Goal: Task Accomplishment & Management: Use online tool/utility

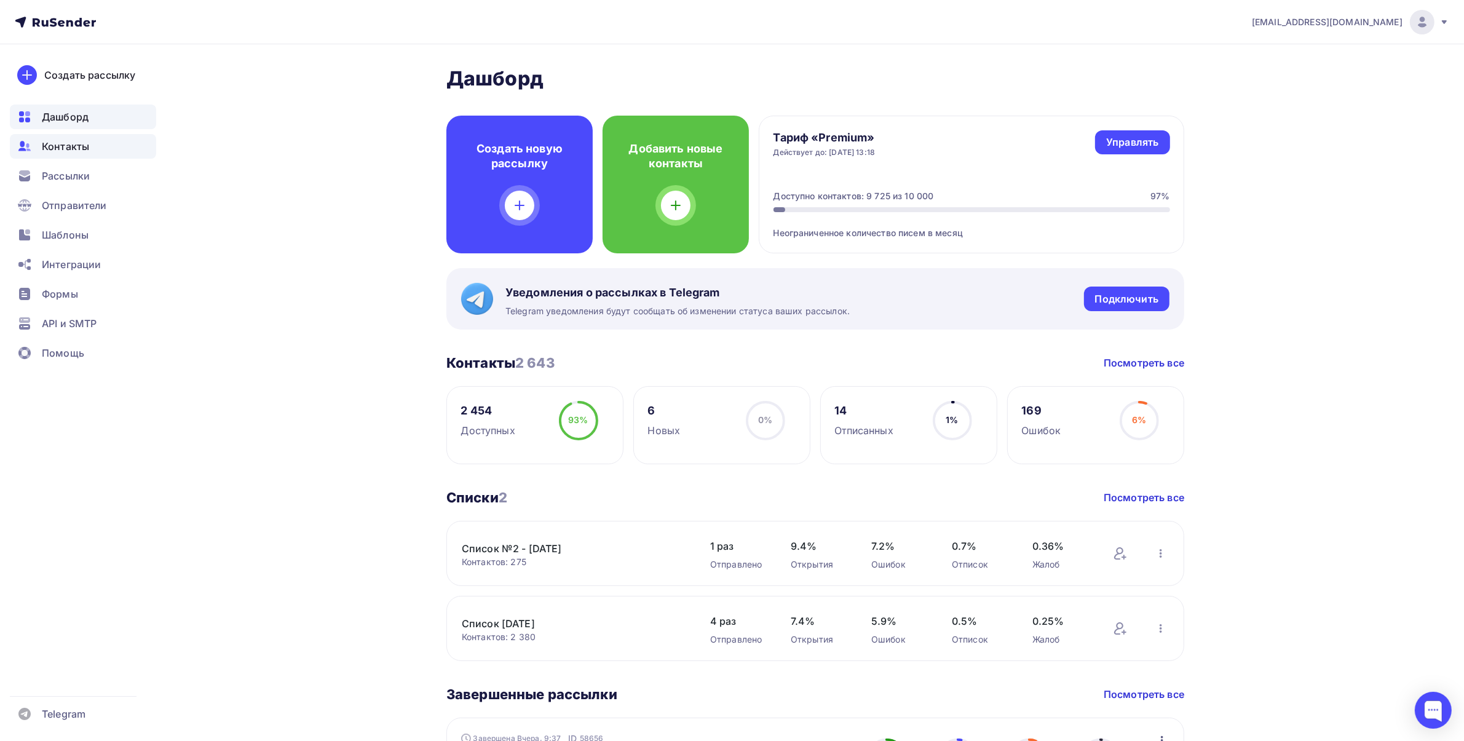
click at [75, 143] on span "Контакты" at bounding box center [65, 146] width 47 height 15
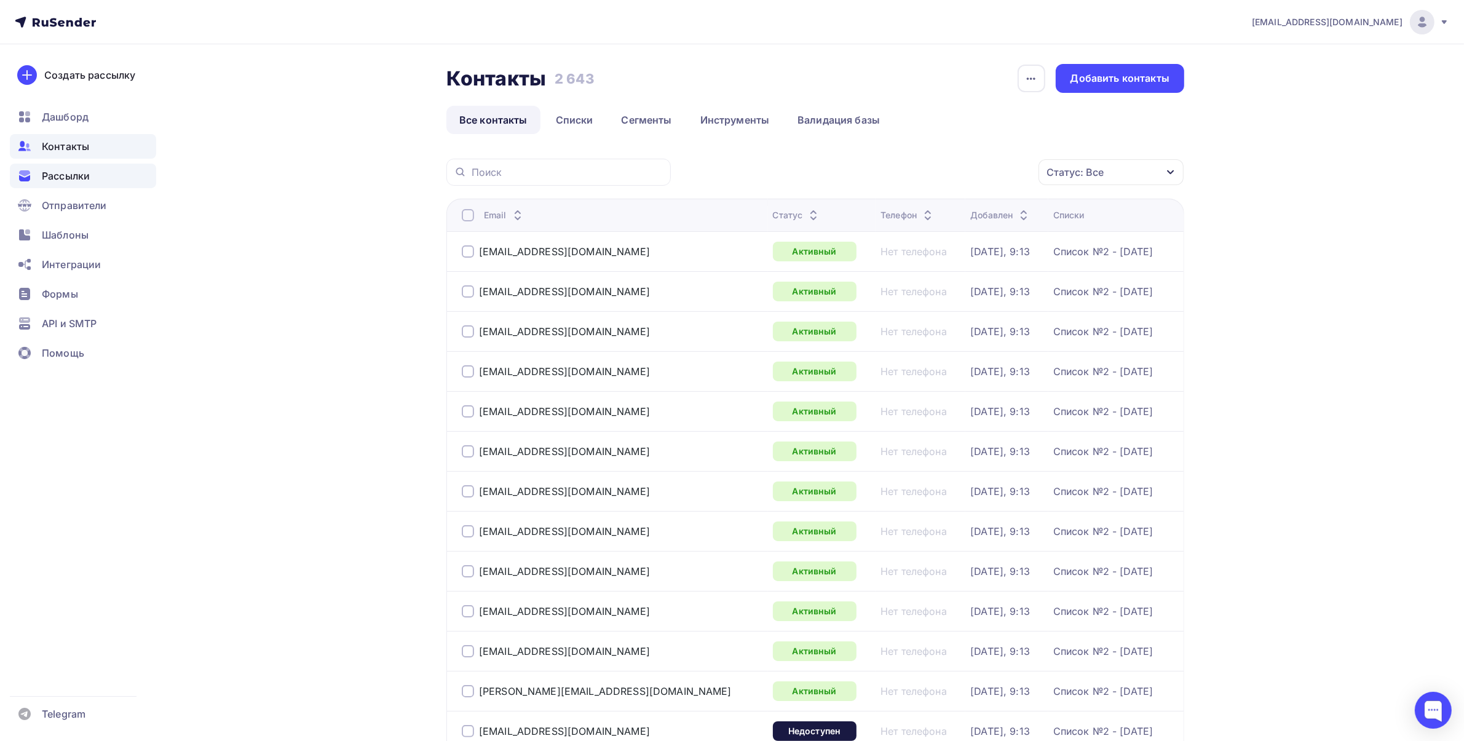
click at [74, 172] on span "Рассылки" at bounding box center [66, 176] width 48 height 15
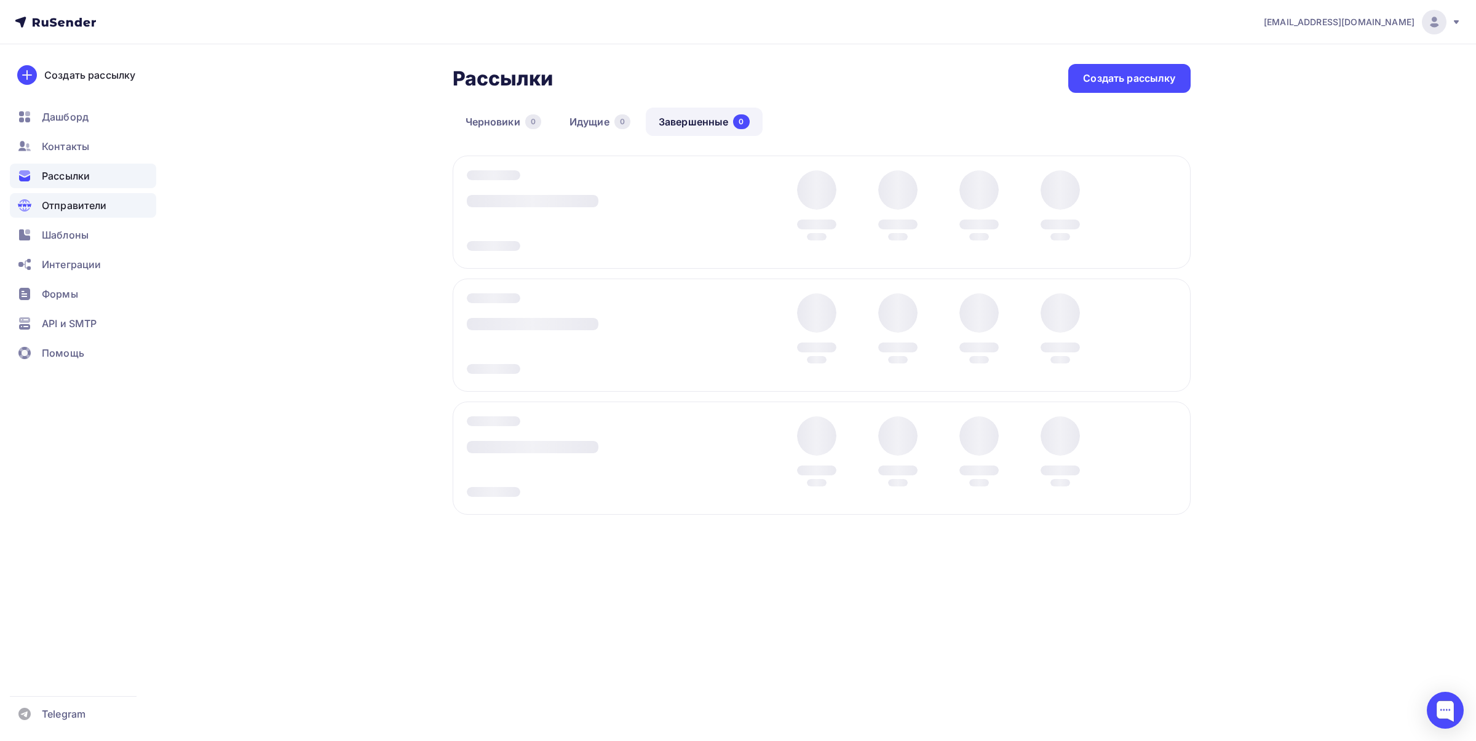
click at [87, 204] on span "Отправители" at bounding box center [74, 205] width 65 height 15
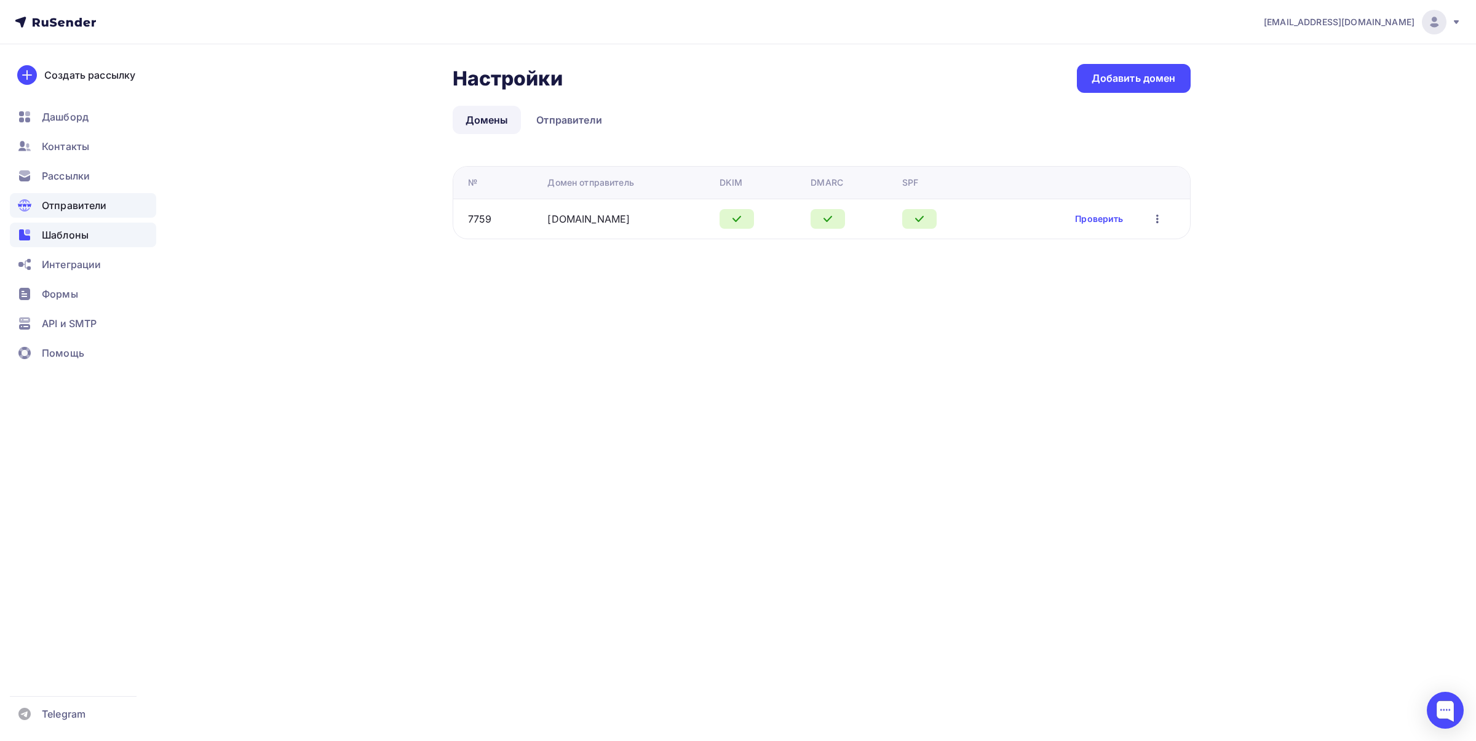
drag, startPoint x: 68, startPoint y: 237, endPoint x: 81, endPoint y: 238, distance: 12.3
click at [68, 238] on span "Шаблоны" at bounding box center [65, 235] width 47 height 15
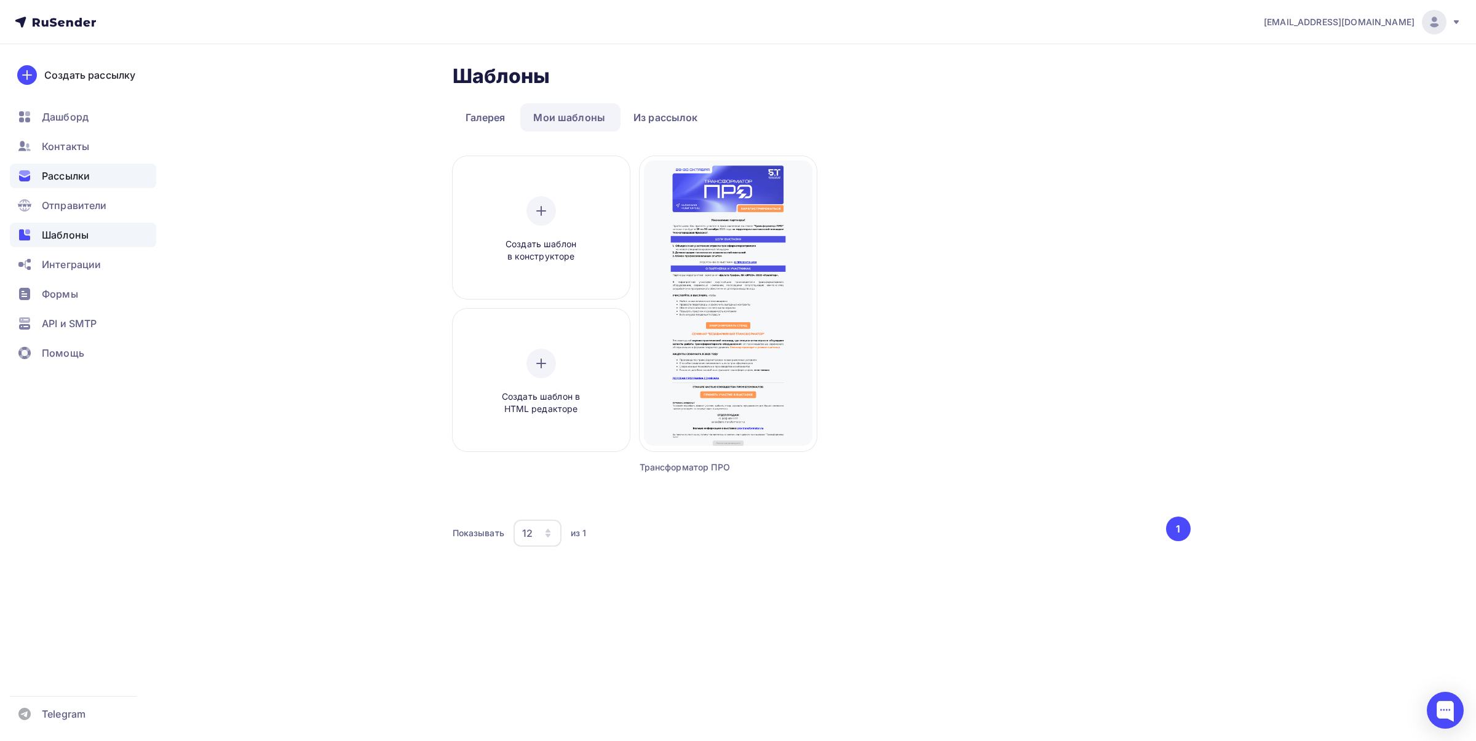
click at [69, 176] on span "Рассылки" at bounding box center [66, 176] width 48 height 15
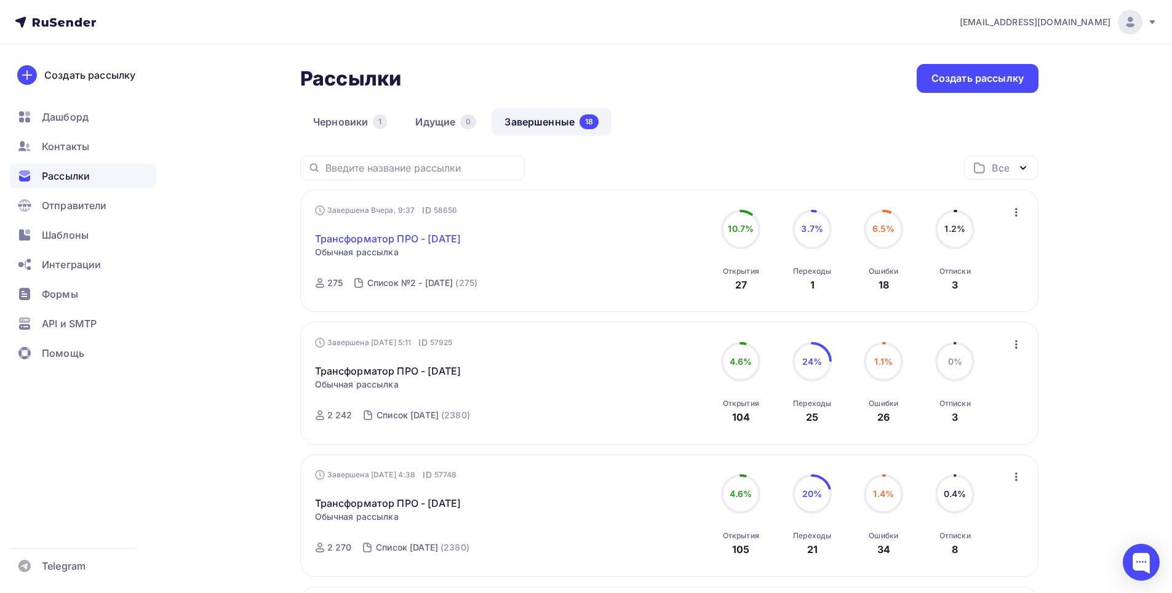
click at [425, 234] on link "Трансформатор ПРО - [DATE]" at bounding box center [388, 238] width 146 height 15
click at [610, 176] on div "Все Все папки Создать новую папку" at bounding box center [669, 173] width 738 height 34
click at [379, 240] on link "Трансформатор ПРО - [DATE]" at bounding box center [388, 238] width 146 height 15
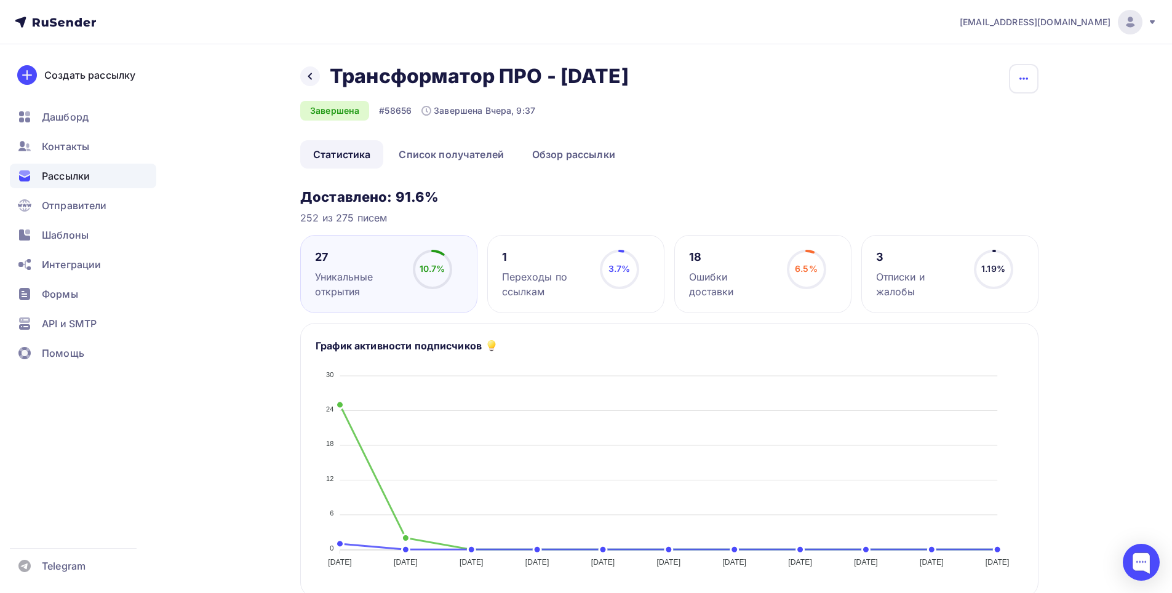
click at [1026, 76] on icon "button" at bounding box center [1023, 78] width 15 height 15
click at [974, 120] on div "Копировать" at bounding box center [977, 117] width 118 height 15
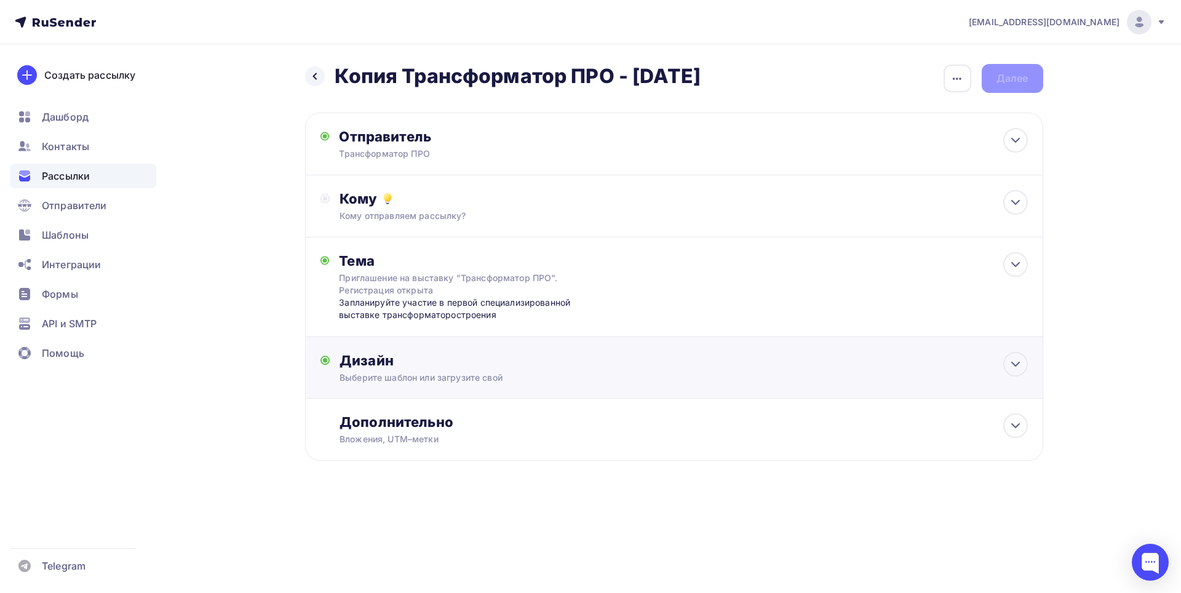
click at [362, 363] on div "Дизайн" at bounding box center [683, 360] width 688 height 17
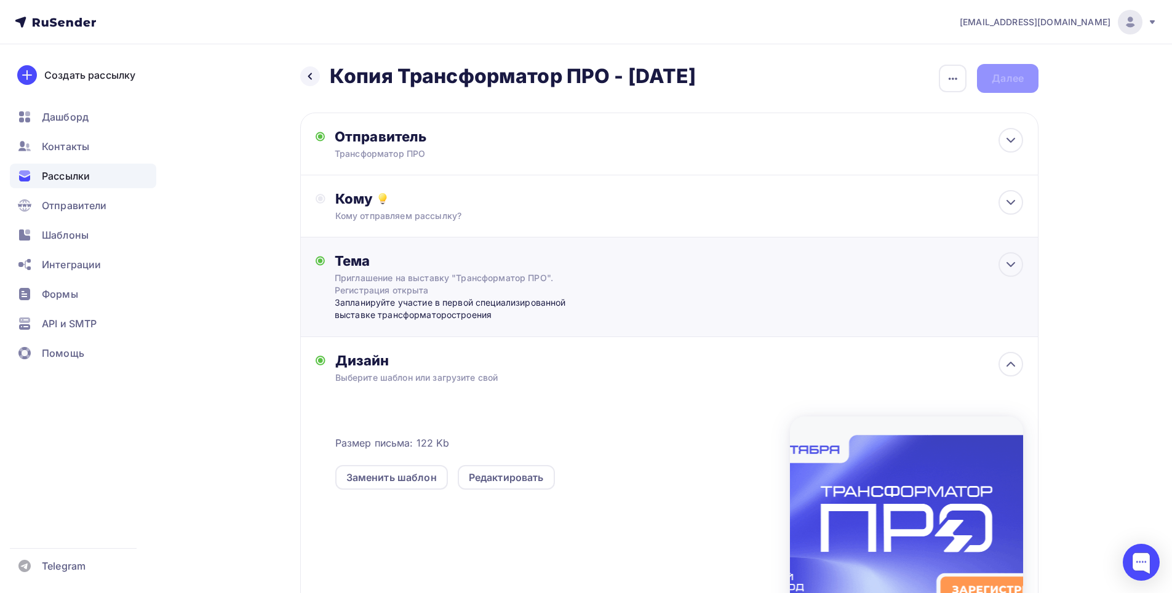
click at [422, 288] on div "Приглашение на выставку "Трансформатор ПРО". Регистрация открыта" at bounding box center [444, 284] width 219 height 25
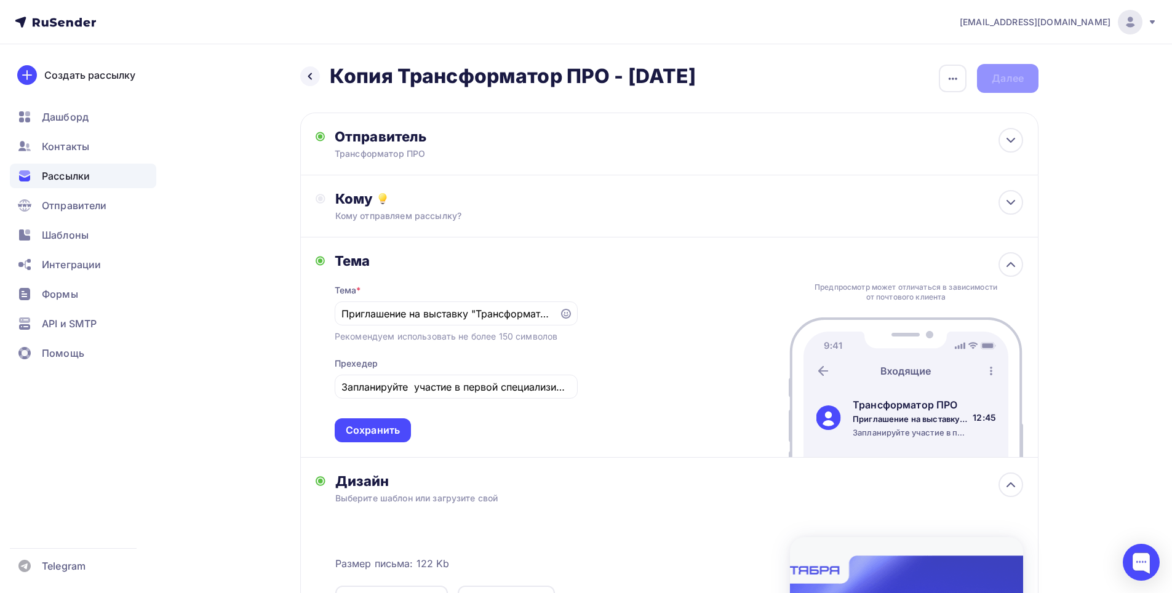
drag, startPoint x: 554, startPoint y: 316, endPoint x: 263, endPoint y: 325, distance: 291.0
click at [263, 325] on div "Назад Копия Трансформатор ПРО - [DATE] Копия Трансформатор ПРО - [DATE] Закончи…" at bounding box center [586, 457] width 1008 height 827
click at [395, 79] on h2 "Копия Трансформатор ПРО - [DATE]" at bounding box center [513, 76] width 366 height 25
click at [397, 76] on h2 "Копия Трансформатор ПРО - [DATE]" at bounding box center [513, 76] width 366 height 25
click at [946, 80] on div "button" at bounding box center [952, 79] width 28 height 28
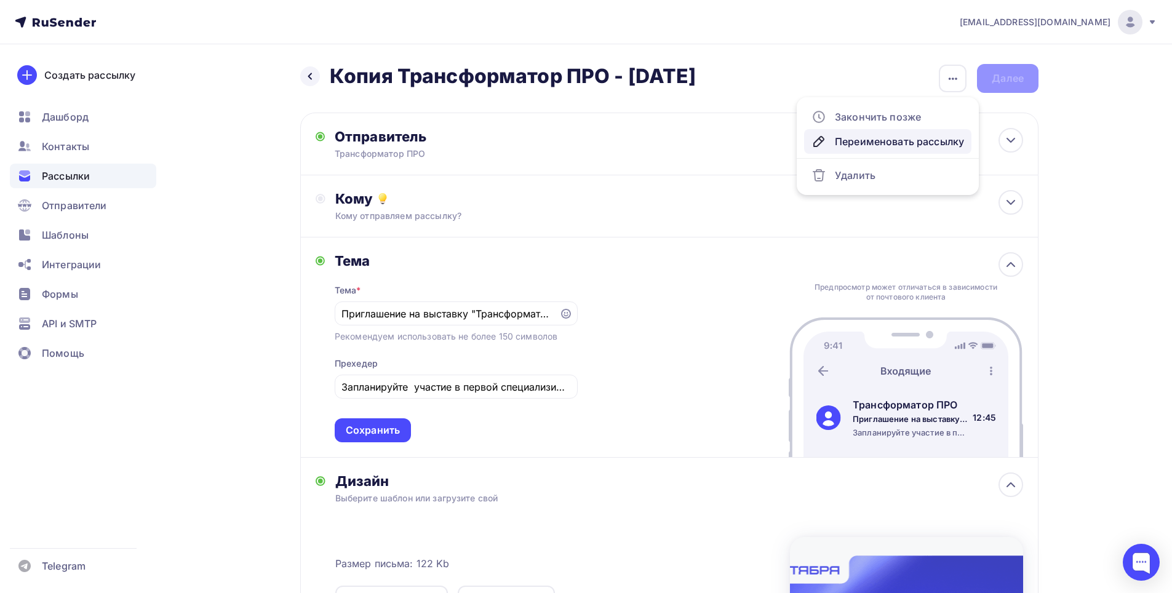
click at [908, 136] on div "Переименовать рассылку" at bounding box center [887, 141] width 153 height 15
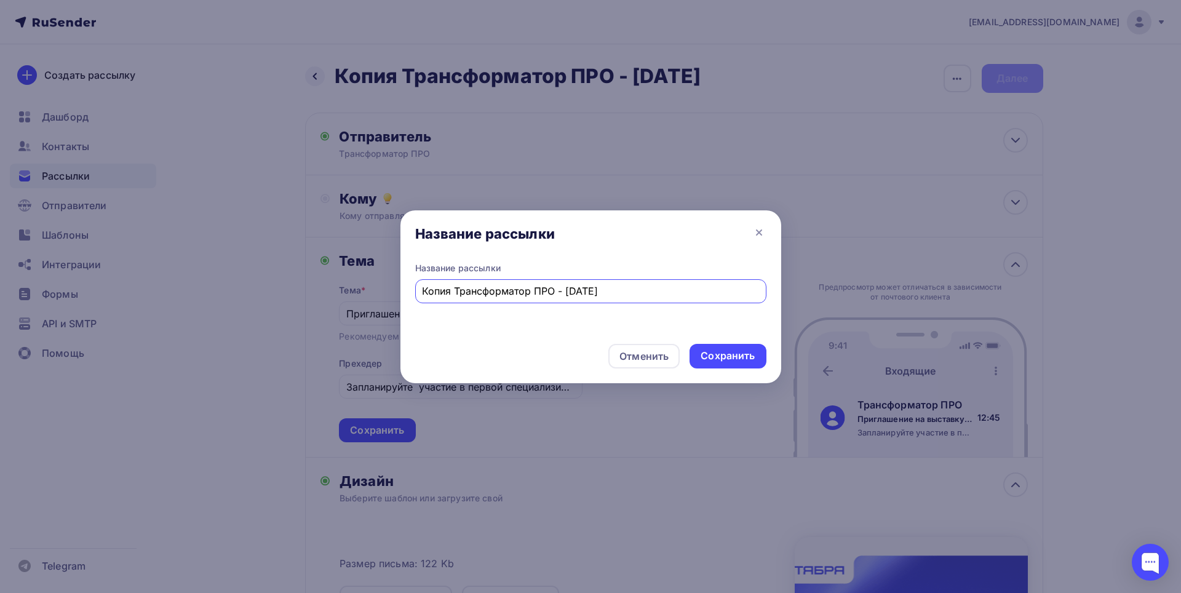
click at [453, 291] on input "Копия Трансформатор ПРО - [DATE]" at bounding box center [590, 291] width 337 height 15
click at [544, 295] on input "Трансформатор ПРО - [DATE]" at bounding box center [590, 291] width 337 height 15
type input "Трансформатор ПРО - [DATE]"
click at [753, 357] on div "Сохранить" at bounding box center [727, 356] width 54 height 14
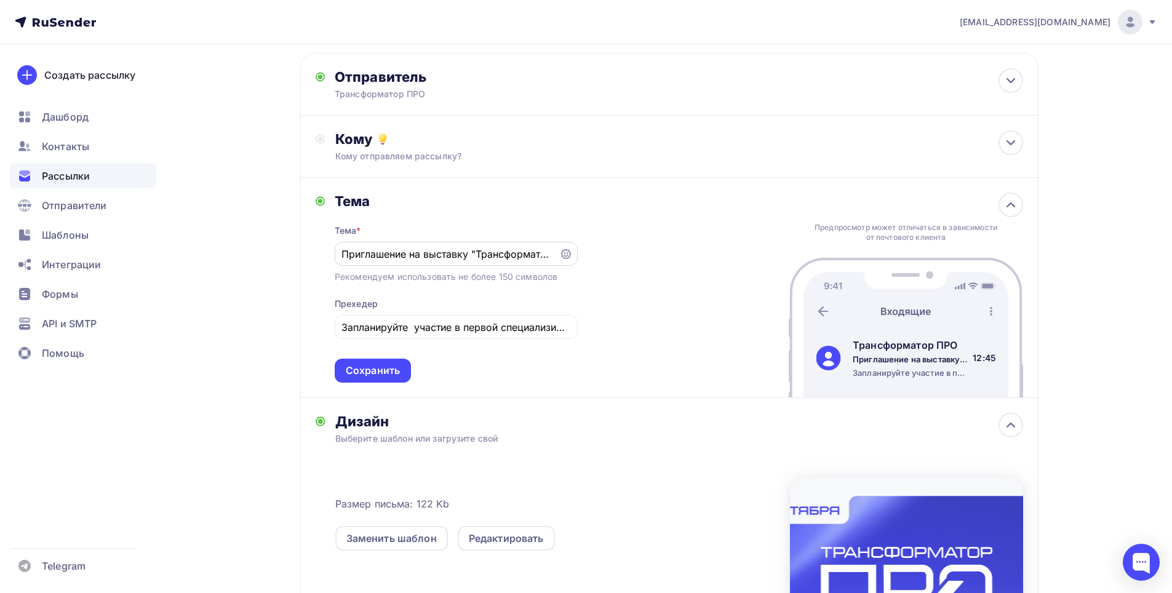
scroll to position [61, 0]
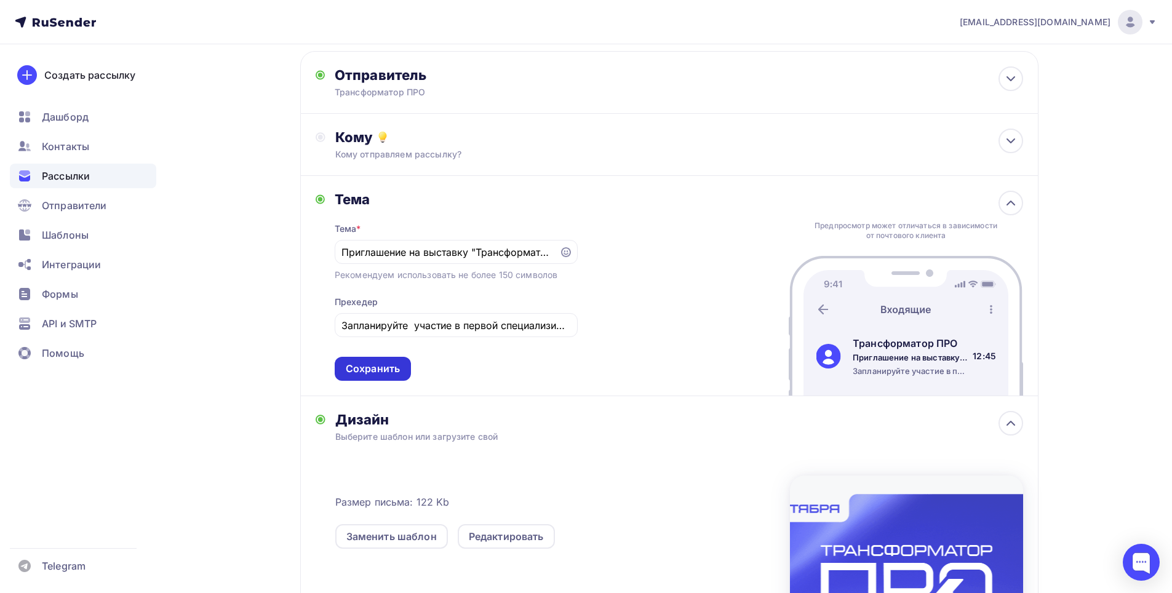
click at [365, 376] on div "Сохранить" at bounding box center [373, 369] width 76 height 24
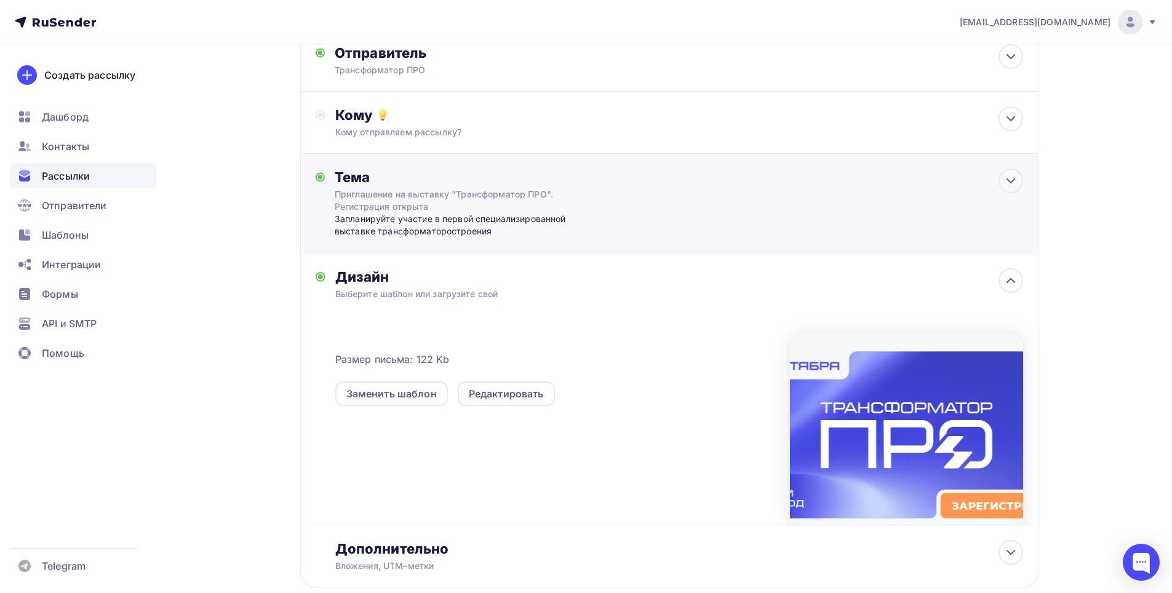
scroll to position [0, 0]
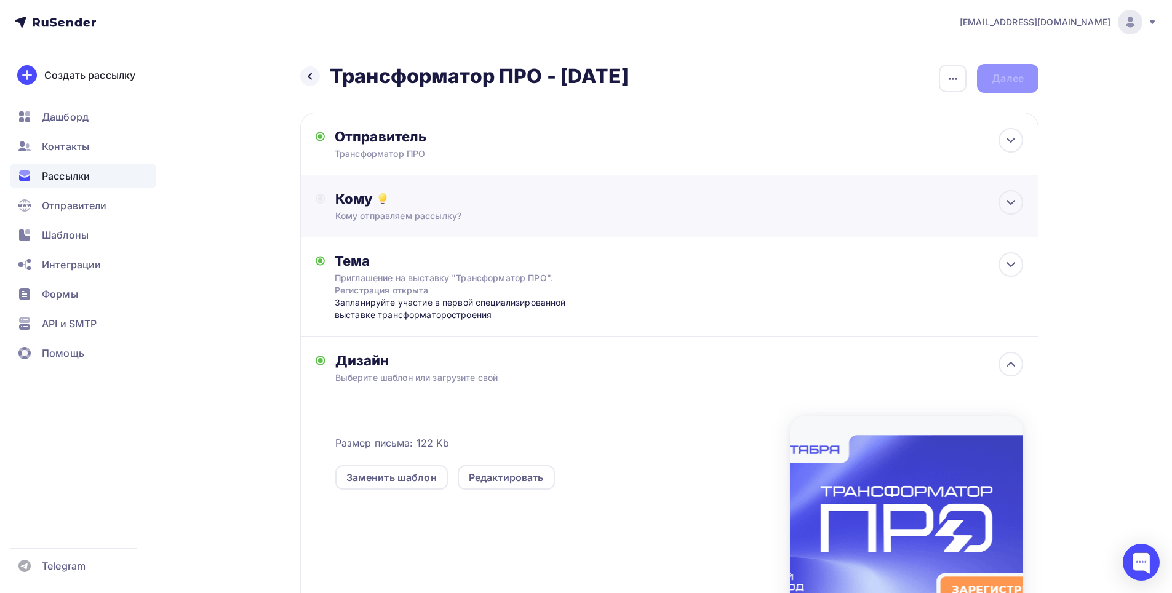
click at [365, 204] on div "Кому" at bounding box center [679, 198] width 688 height 17
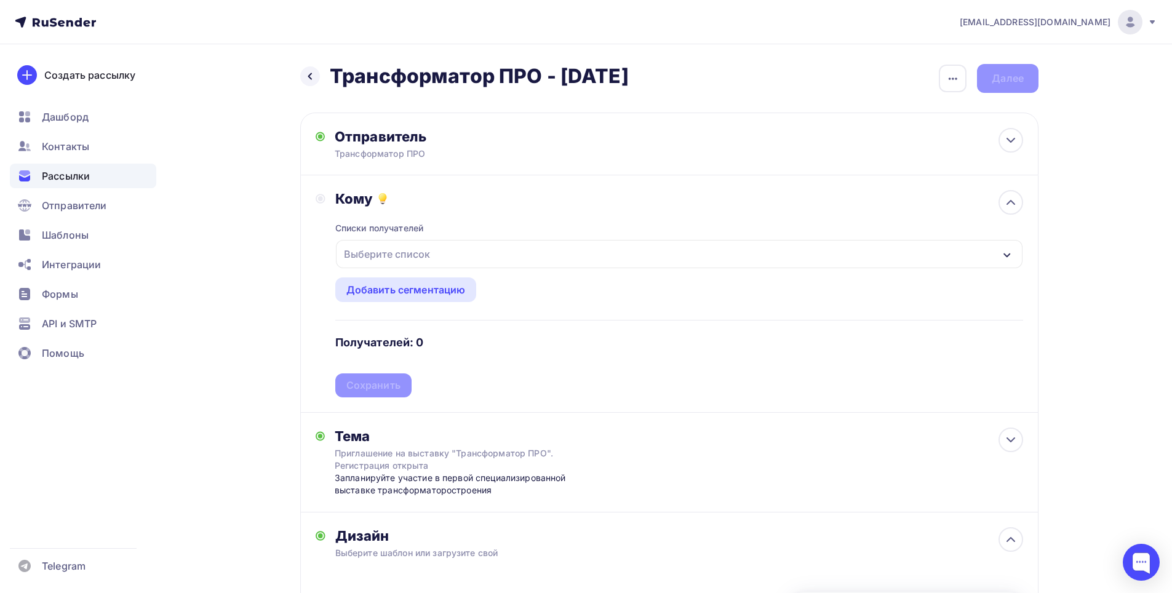
click at [482, 258] on div "Выберите список" at bounding box center [679, 254] width 686 height 28
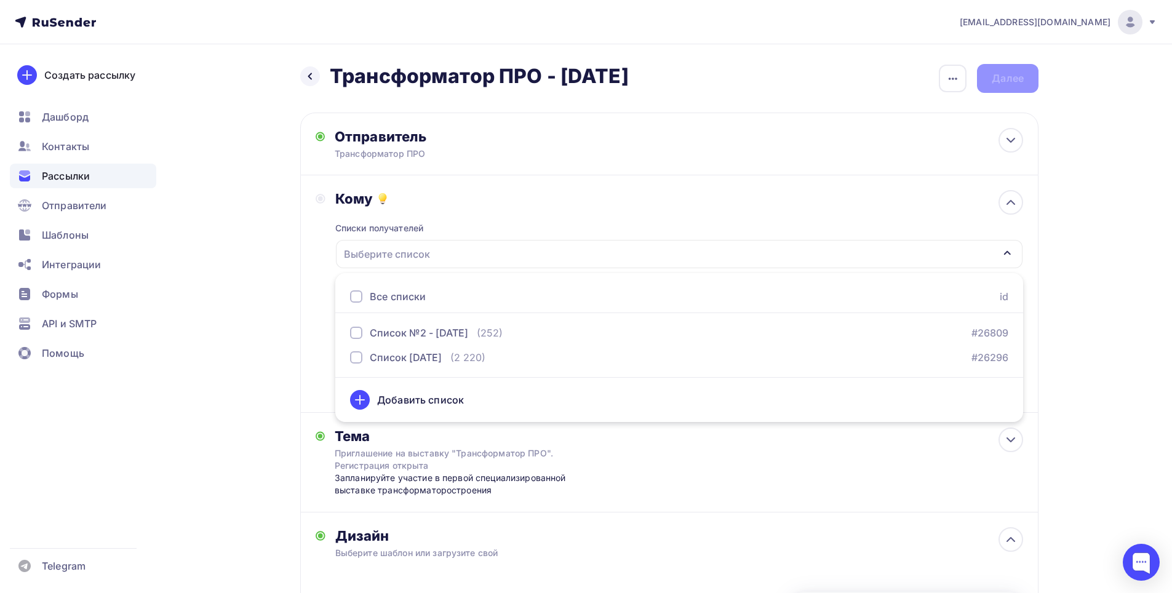
click at [432, 404] on div "Добавить список" at bounding box center [420, 399] width 87 height 15
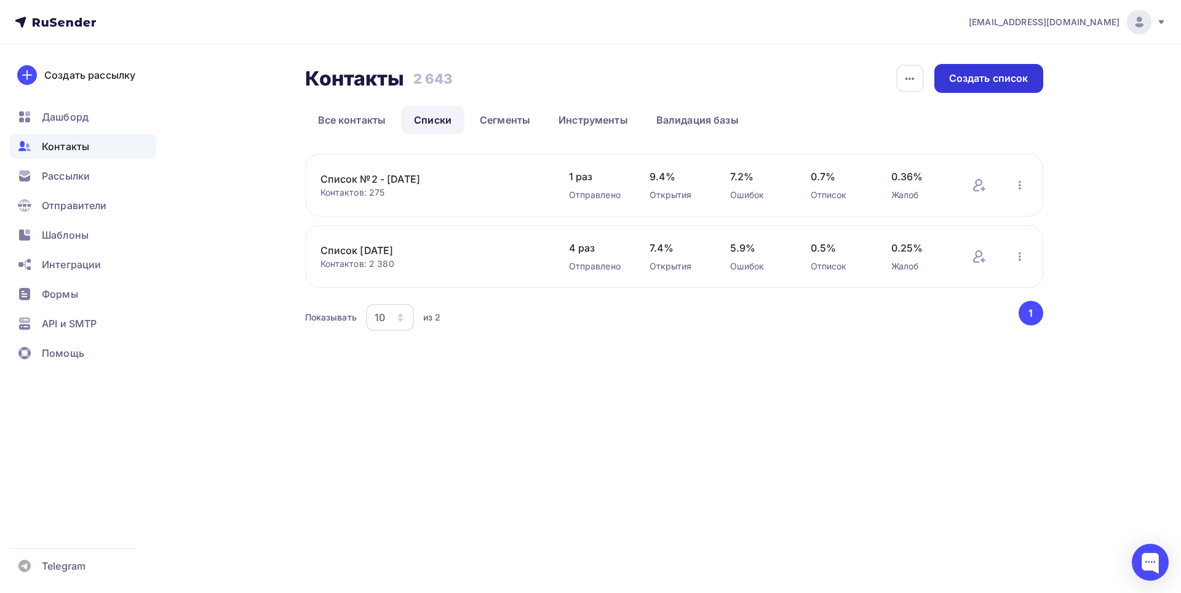
click at [985, 68] on div "Создать список" at bounding box center [988, 78] width 109 height 29
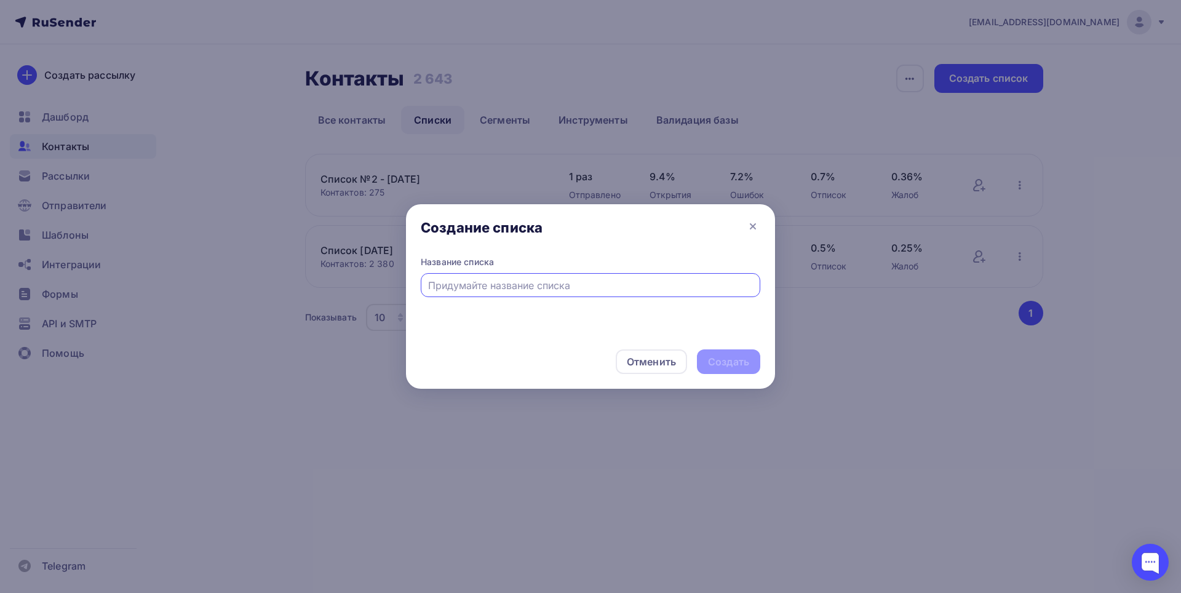
click at [490, 285] on input "text" at bounding box center [590, 285] width 325 height 15
click at [753, 226] on icon at bounding box center [752, 226] width 5 height 5
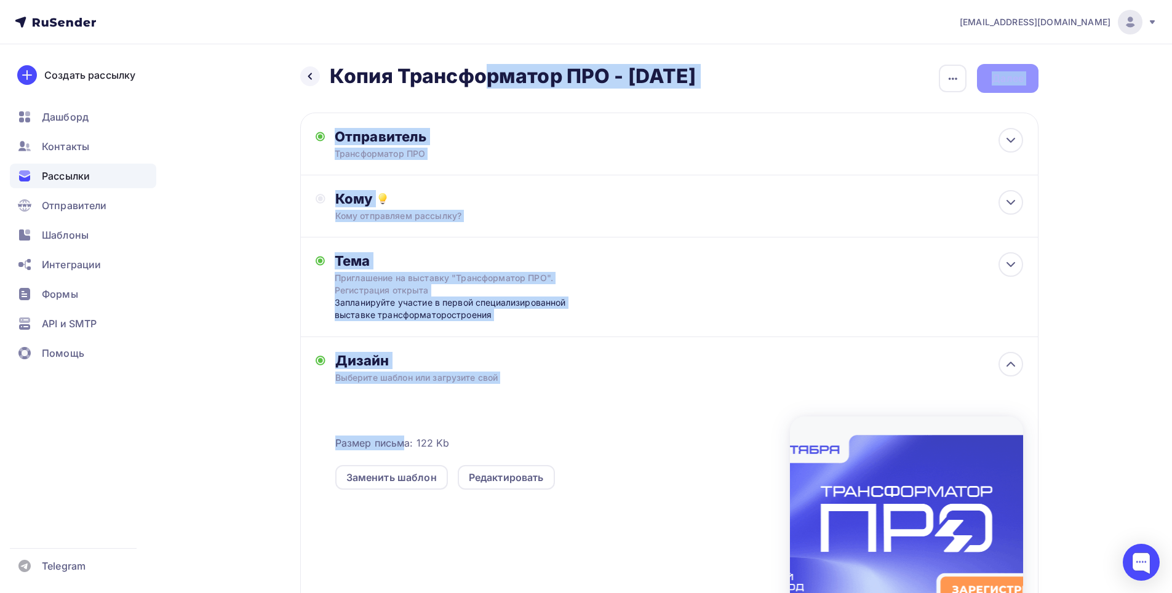
drag, startPoint x: 304, startPoint y: 77, endPoint x: 407, endPoint y: 386, distance: 326.1
click at [407, 386] on div "Назад Копия Трансформатор ПРО - [DATE] Копия Трансформатор ПРО - [DATE] Закончи…" at bounding box center [669, 382] width 738 height 637
click at [624, 376] on div "Выберите шаблон или загрузите свой" at bounding box center [644, 377] width 619 height 12
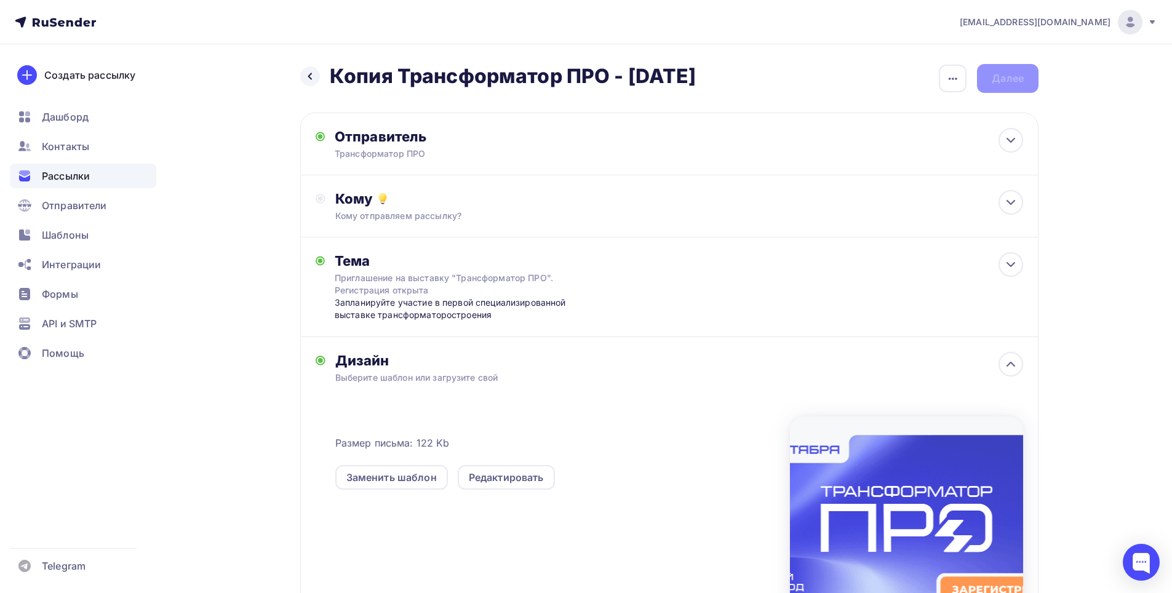
click at [370, 355] on div "Дизайн" at bounding box center [679, 360] width 688 height 17
click at [346, 371] on div "Выберите шаблон или загрузите свой" at bounding box center [644, 377] width 619 height 12
click at [496, 482] on div "Редактировать" at bounding box center [506, 477] width 75 height 15
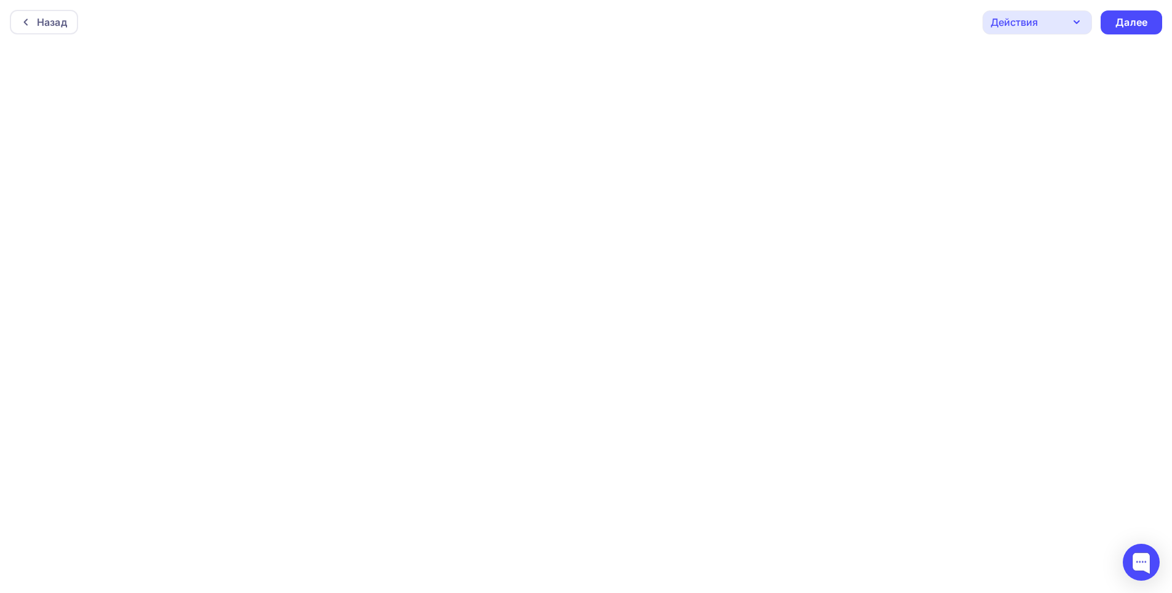
click at [1050, 18] on div "Действия" at bounding box center [1036, 22] width 109 height 24
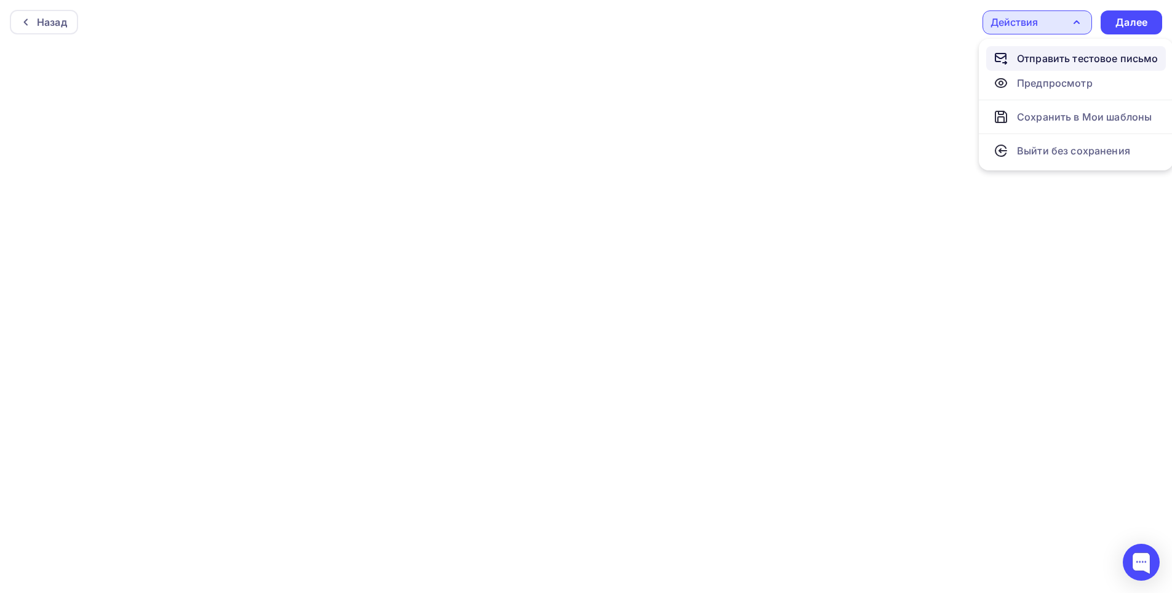
click at [1022, 57] on div "Отправить тестовое письмо" at bounding box center [1087, 58] width 141 height 15
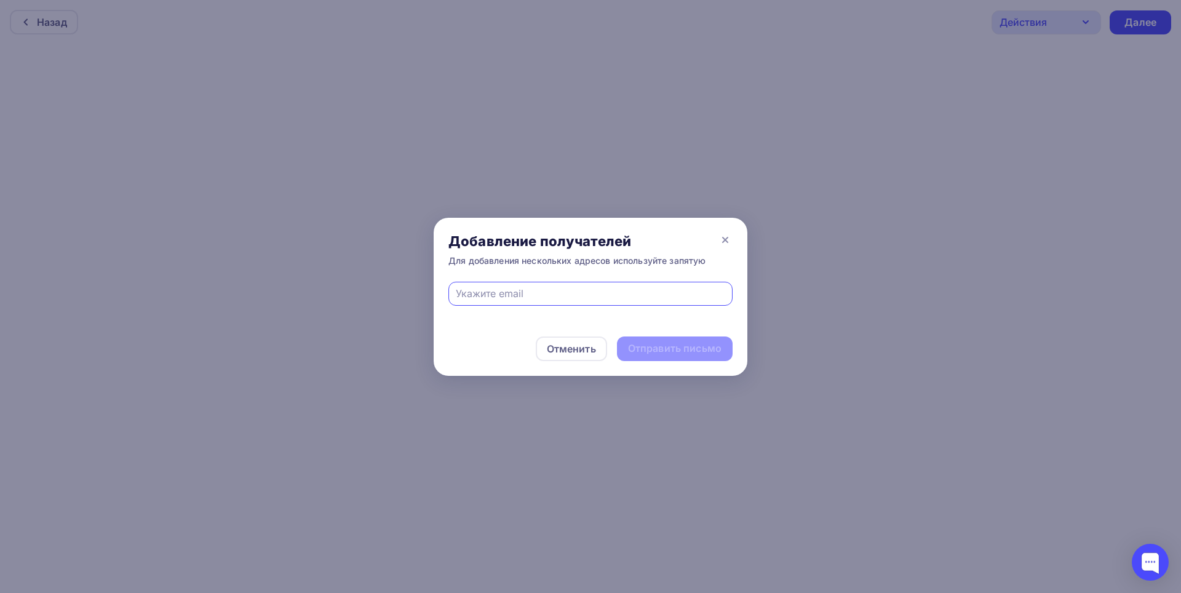
click at [606, 294] on input "text" at bounding box center [591, 293] width 270 height 15
paste input "[PERSON_NAME] <[EMAIL_ADDRESS][DOMAIN_NAME]>"
type input "[EMAIL_ADDRESS][DOMAIN_NAME]"
click at [673, 344] on div "Отправить письмо" at bounding box center [674, 348] width 93 height 14
